Goal: Navigation & Orientation: Find specific page/section

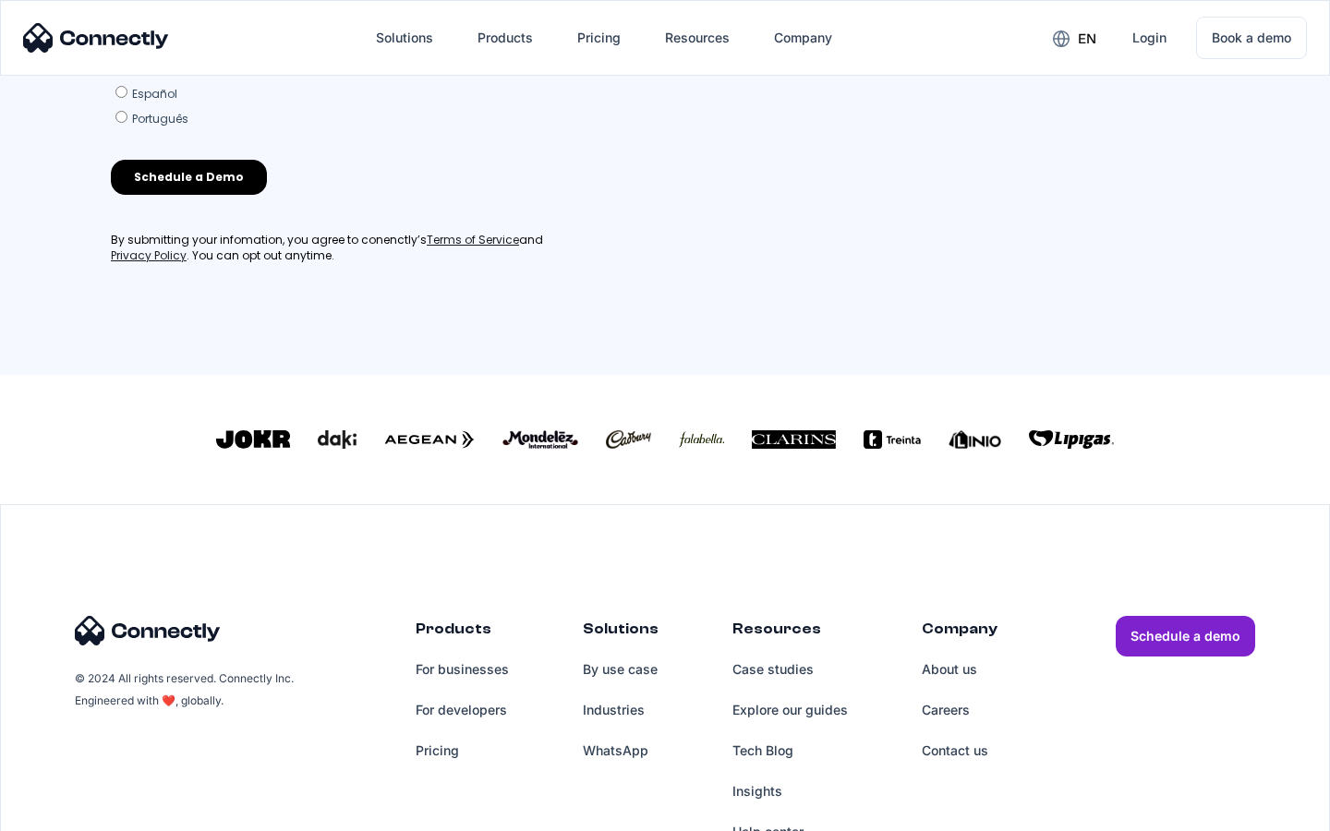
scroll to position [793, 0]
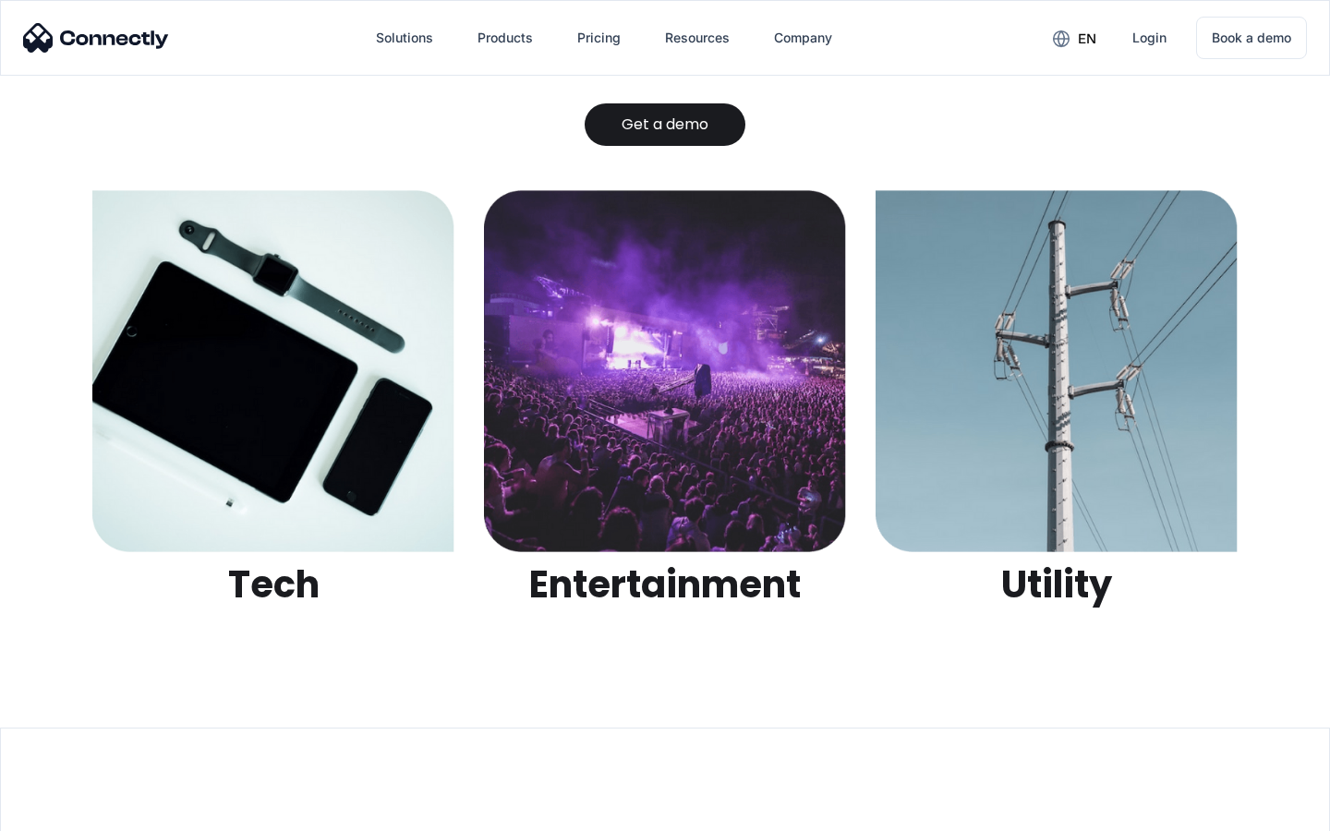
scroll to position [5827, 0]
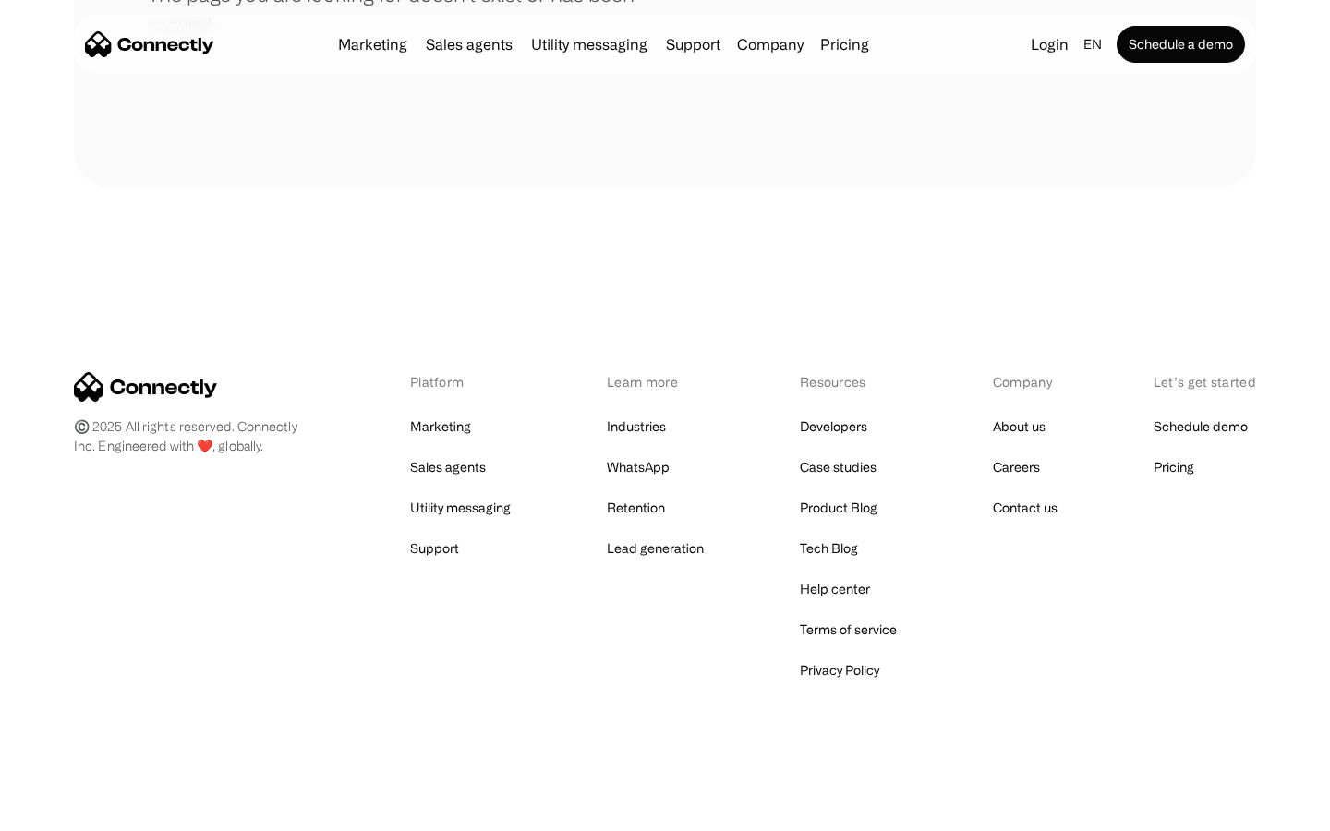
scroll to position [337, 0]
